Goal: Task Accomplishment & Management: Use online tool/utility

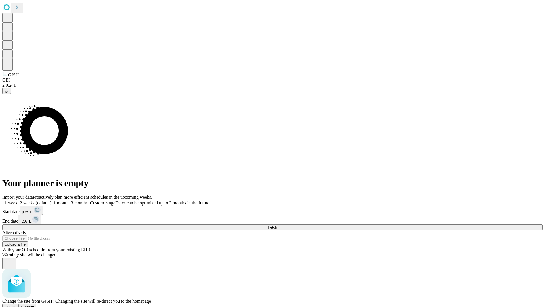
click at [34, 304] on span "Confirm" at bounding box center [27, 306] width 13 height 4
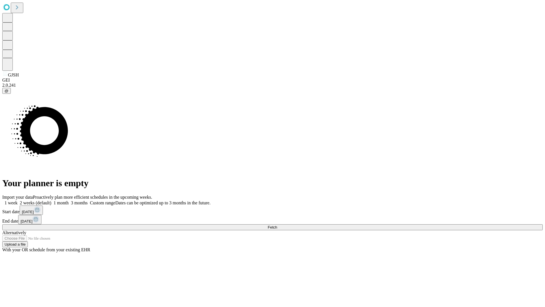
click at [69, 200] on label "1 month" at bounding box center [59, 202] width 17 height 5
click at [277, 225] on span "Fetch" at bounding box center [272, 227] width 9 height 4
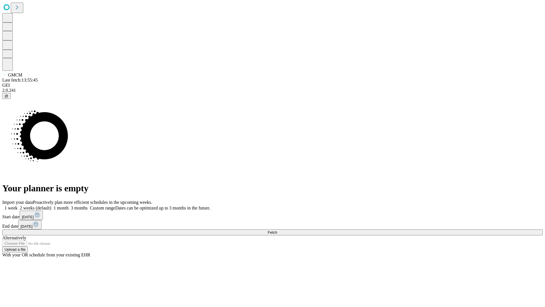
click at [69, 205] on label "1 month" at bounding box center [59, 207] width 17 height 5
click at [277, 230] on span "Fetch" at bounding box center [272, 232] width 9 height 4
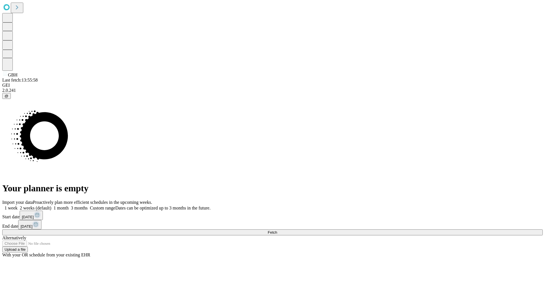
click at [69, 205] on label "1 month" at bounding box center [59, 207] width 17 height 5
click at [277, 230] on span "Fetch" at bounding box center [272, 232] width 9 height 4
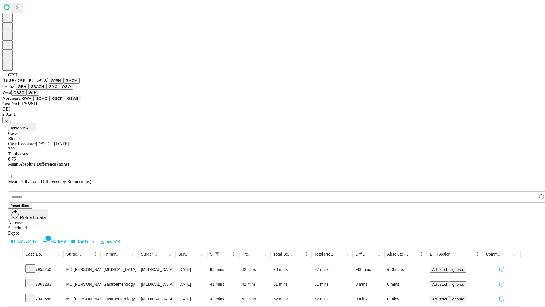
click at [44, 89] on button "GSACH" at bounding box center [37, 86] width 18 height 6
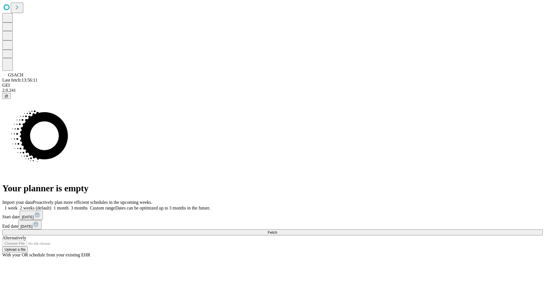
click at [69, 205] on label "1 month" at bounding box center [59, 207] width 17 height 5
click at [277, 230] on span "Fetch" at bounding box center [272, 232] width 9 height 4
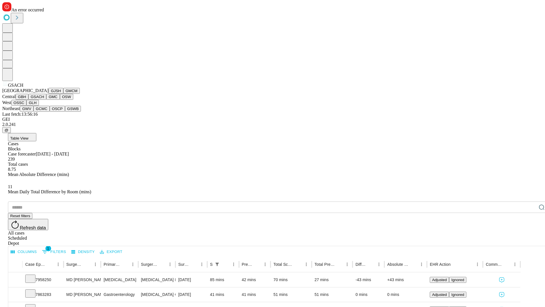
click at [46, 100] on button "GMC" at bounding box center [52, 97] width 13 height 6
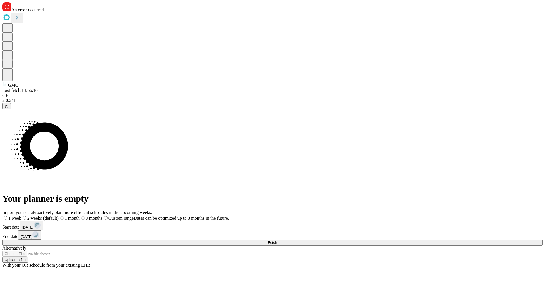
click at [80, 215] on label "1 month" at bounding box center [69, 217] width 21 height 5
click at [277, 240] on span "Fetch" at bounding box center [272, 242] width 9 height 4
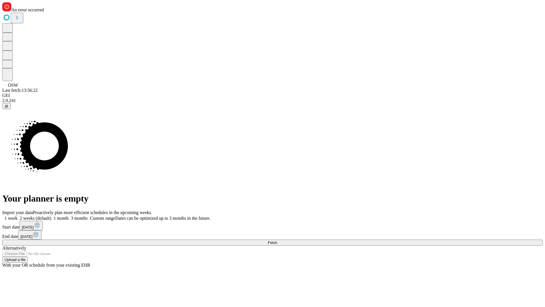
click at [69, 215] on label "1 month" at bounding box center [59, 217] width 17 height 5
click at [277, 240] on span "Fetch" at bounding box center [272, 242] width 9 height 4
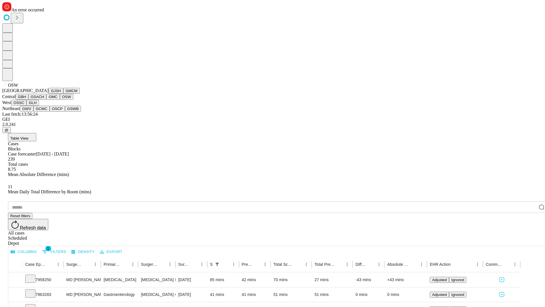
click at [27, 106] on button "OSSC" at bounding box center [18, 103] width 15 height 6
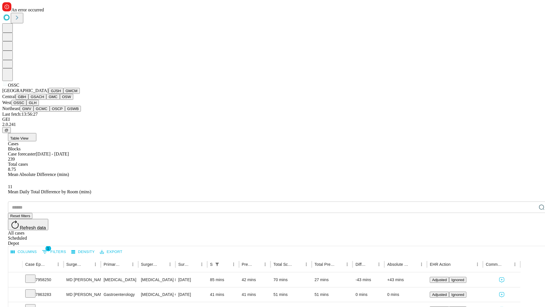
click at [39, 106] on button "GLH" at bounding box center [32, 103] width 12 height 6
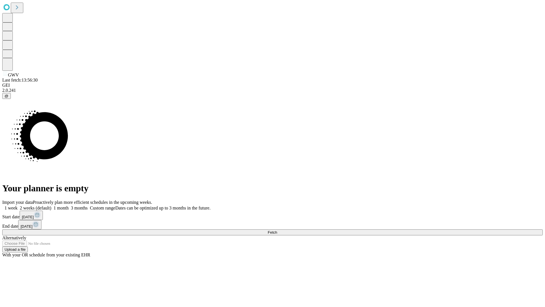
click at [69, 205] on label "1 month" at bounding box center [59, 207] width 17 height 5
click at [277, 230] on span "Fetch" at bounding box center [272, 232] width 9 height 4
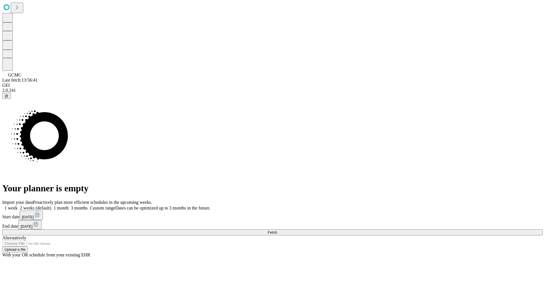
click at [69, 205] on label "1 month" at bounding box center [59, 207] width 17 height 5
click at [277, 230] on span "Fetch" at bounding box center [272, 232] width 9 height 4
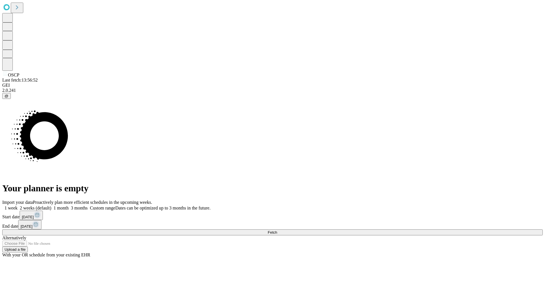
click at [69, 205] on label "1 month" at bounding box center [59, 207] width 17 height 5
click at [277, 230] on span "Fetch" at bounding box center [272, 232] width 9 height 4
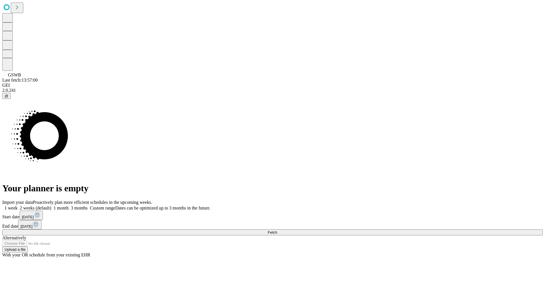
click at [69, 205] on label "1 month" at bounding box center [59, 207] width 17 height 5
click at [277, 230] on span "Fetch" at bounding box center [272, 232] width 9 height 4
